Goal: Find specific page/section: Find specific page/section

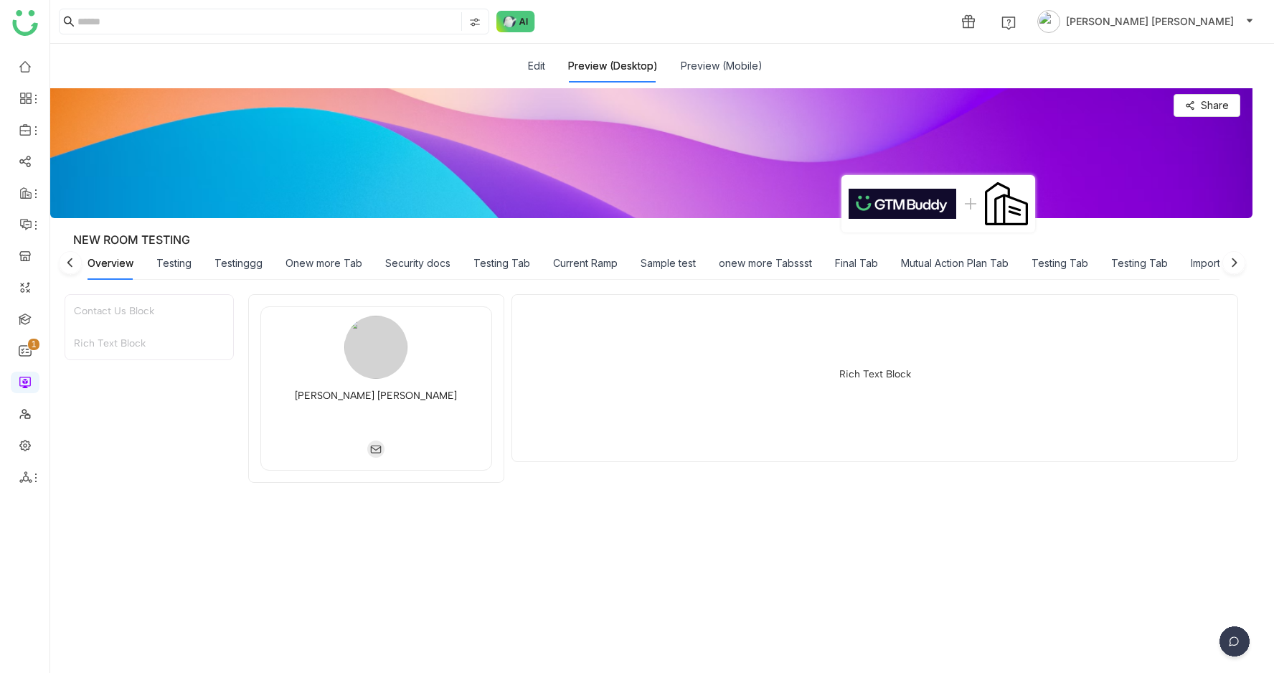
click at [21, 425] on ul "0 1 2 3 4 5 6 7 8 9" at bounding box center [25, 272] width 50 height 452
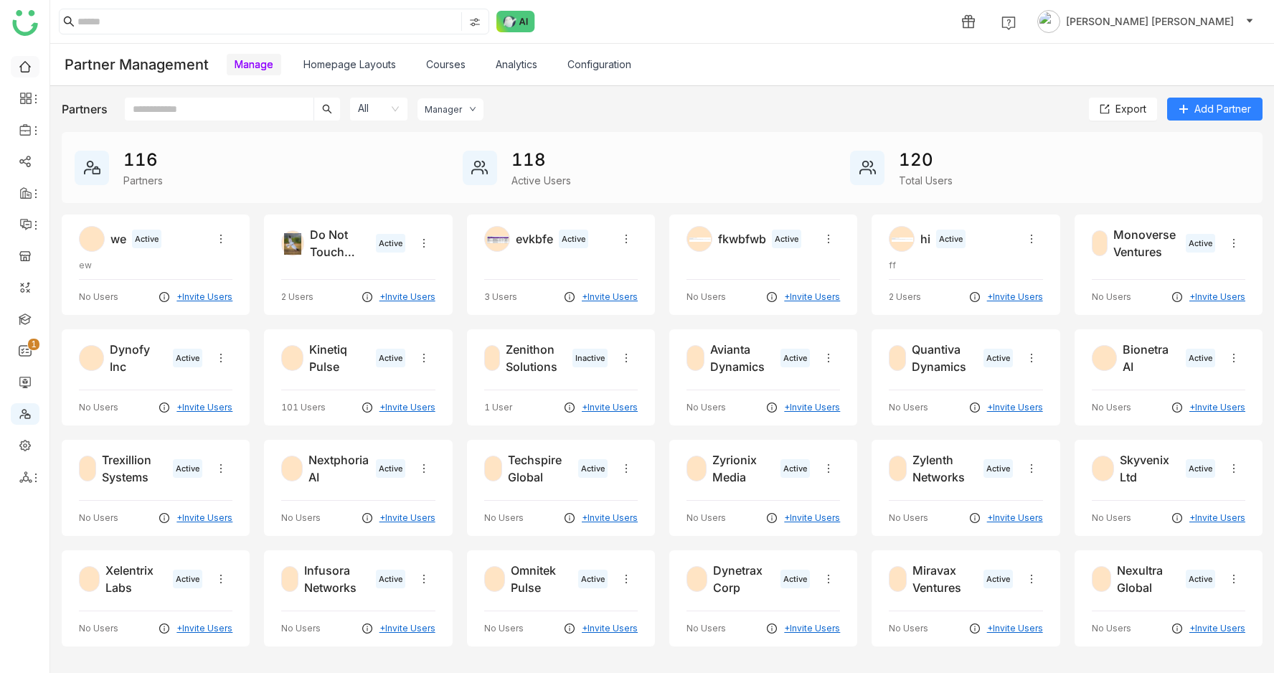
click at [24, 66] on link at bounding box center [25, 66] width 13 height 12
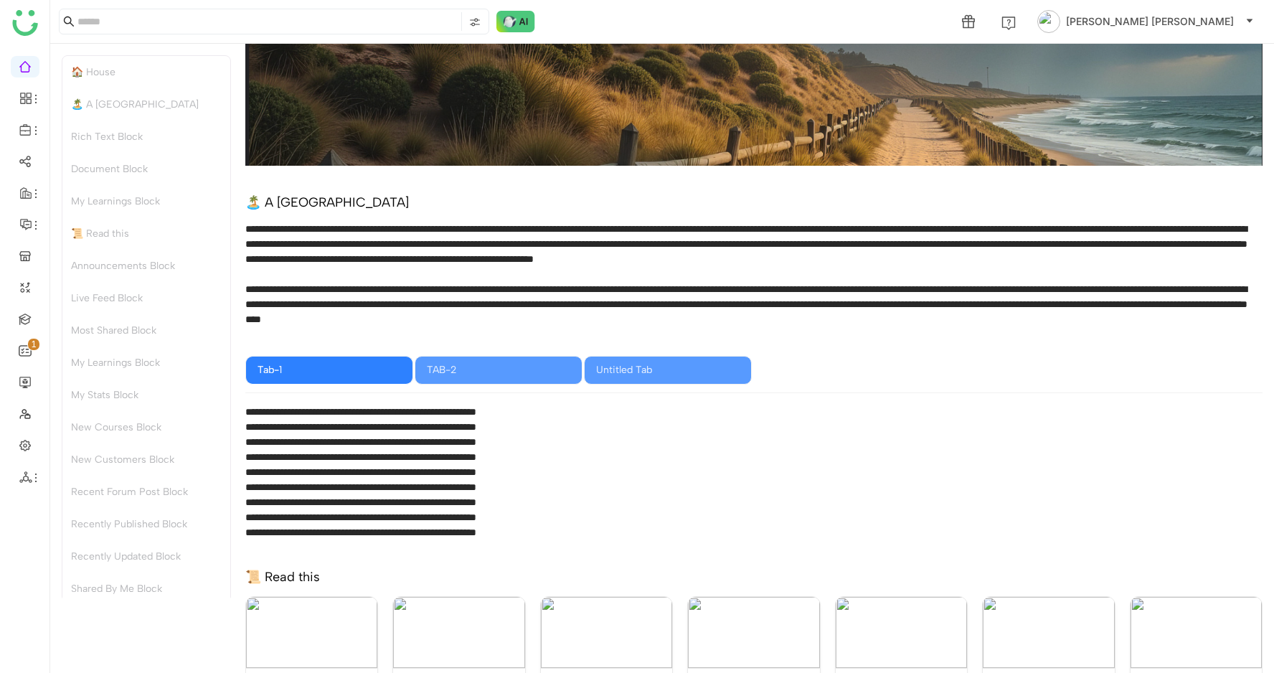
scroll to position [210, 0]
